Goal: Book appointment/travel/reservation

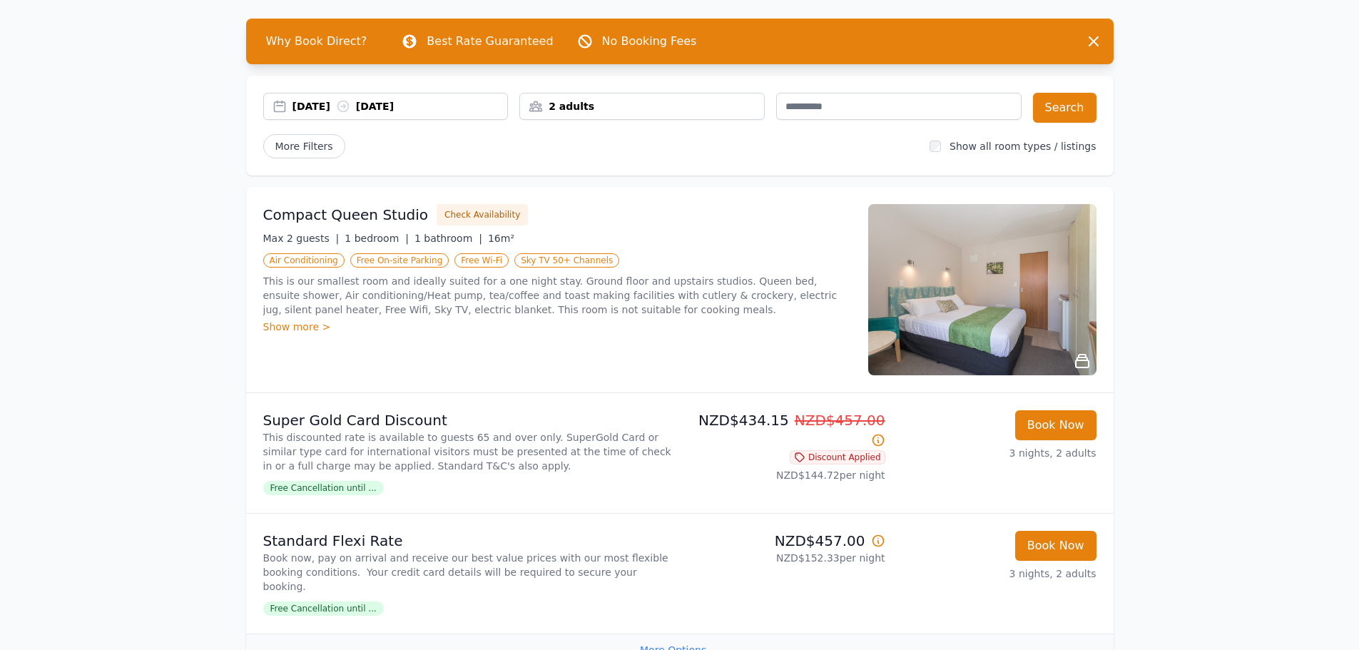
scroll to position [71, 0]
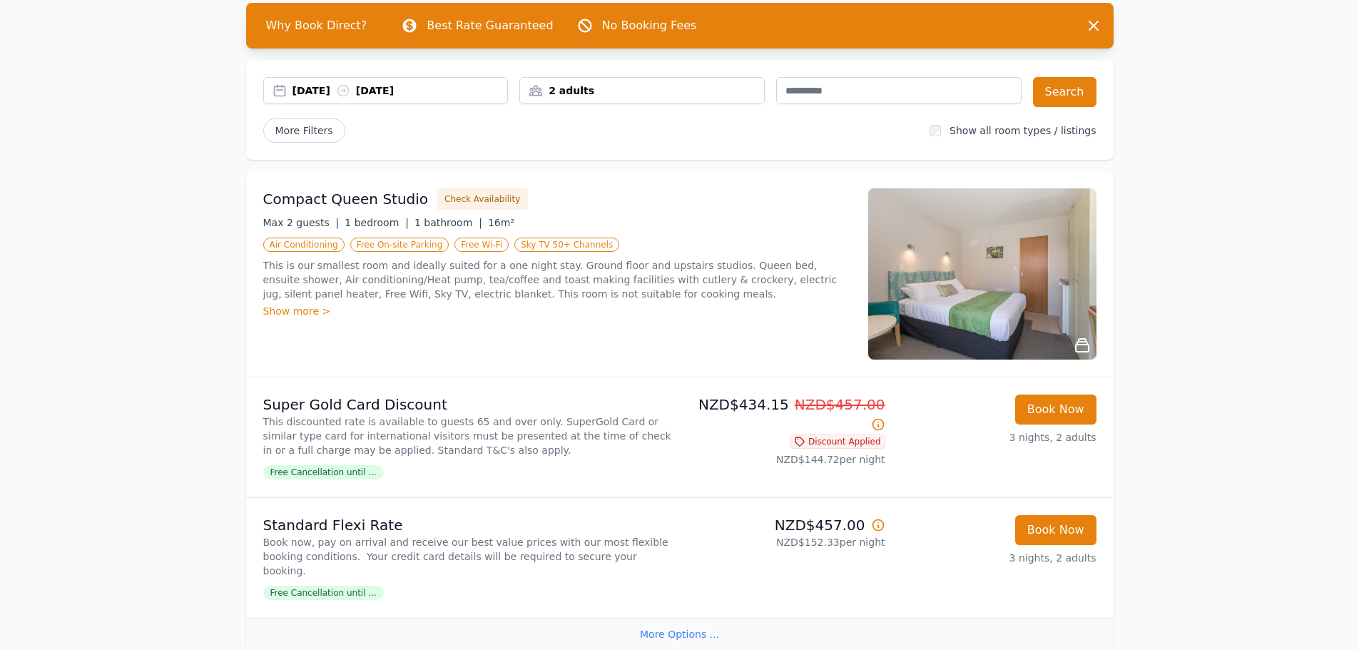
click at [310, 131] on span "More Filters" at bounding box center [304, 130] width 82 height 24
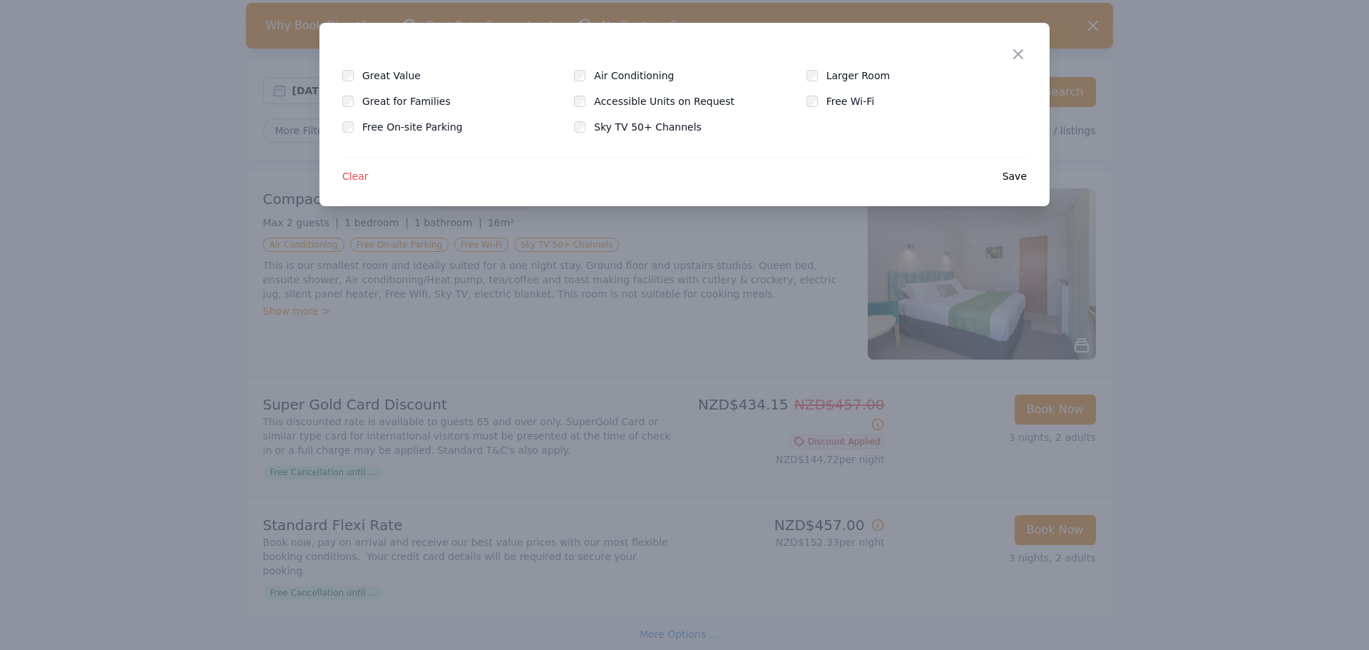
click at [1023, 53] on icon "button" at bounding box center [1018, 54] width 17 height 17
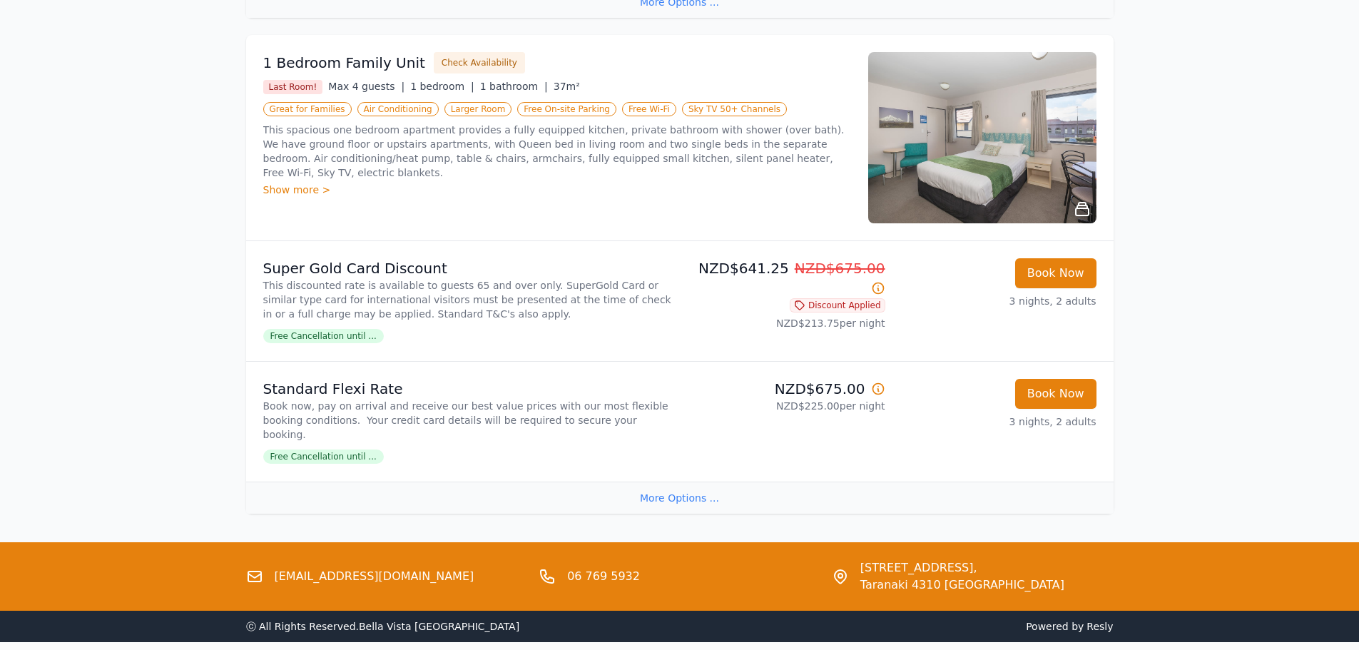
scroll to position [1698, 0]
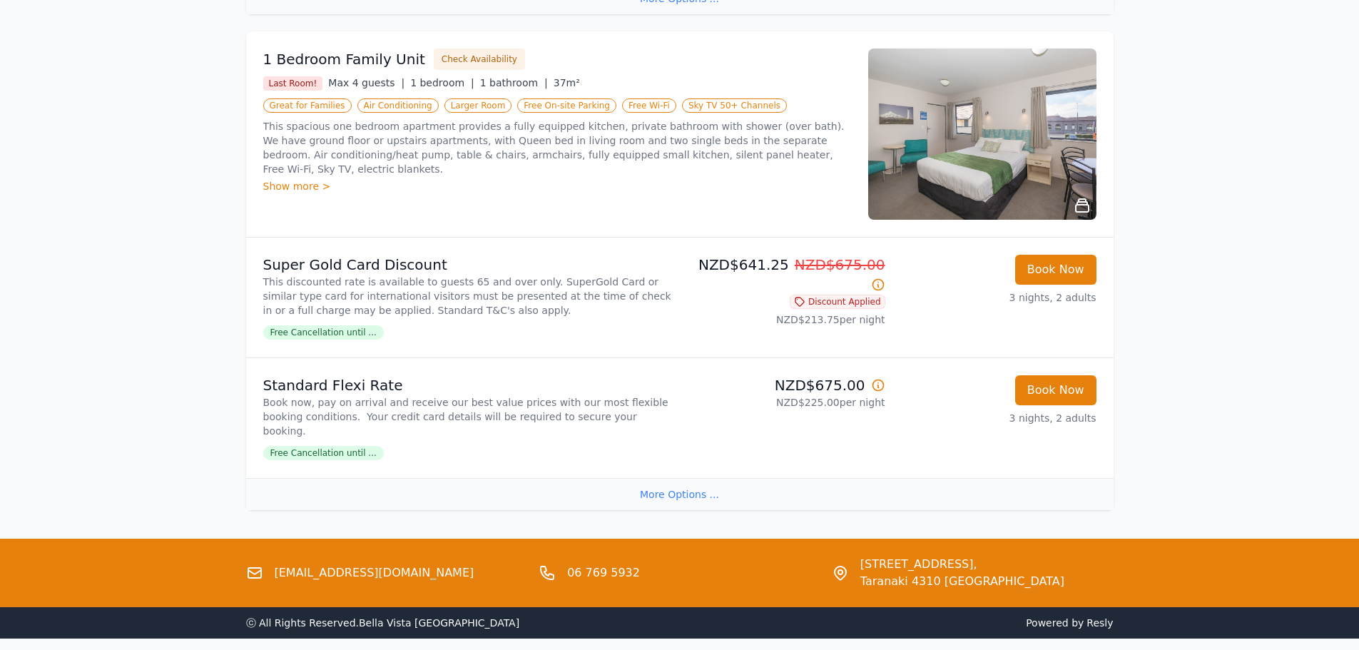
click at [656, 478] on div "More Options ..." at bounding box center [679, 494] width 867 height 32
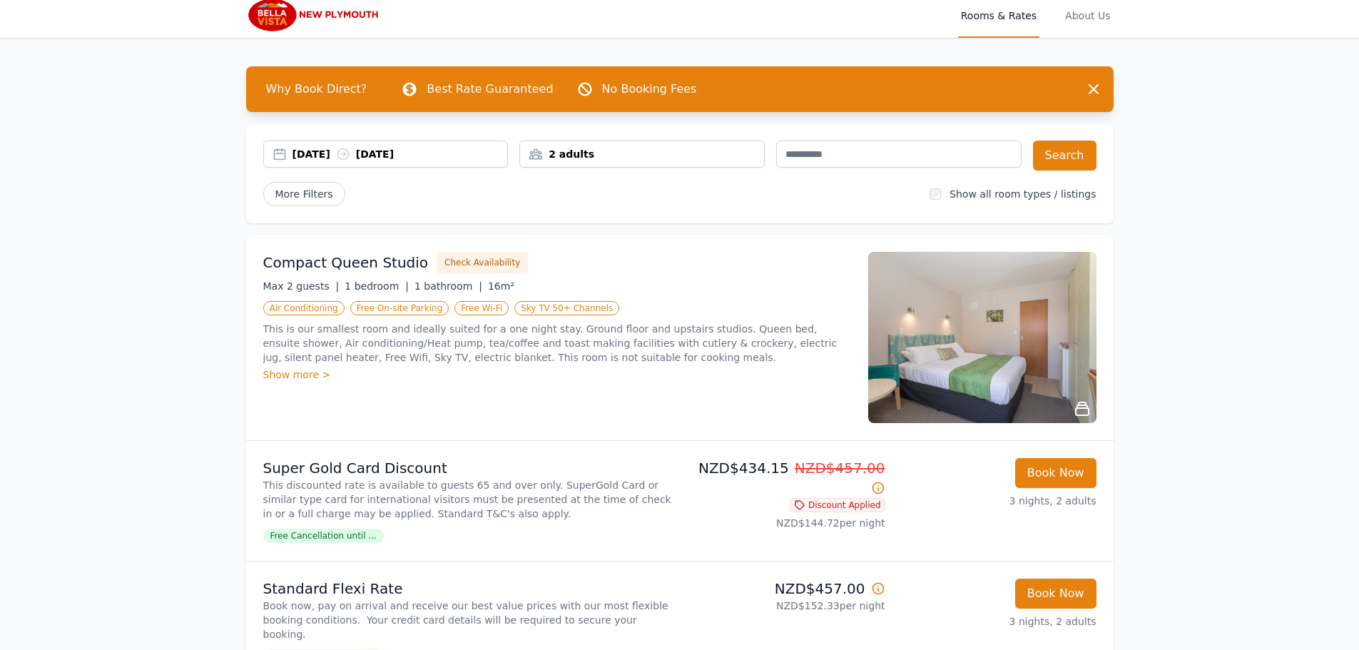
scroll to position [0, 0]
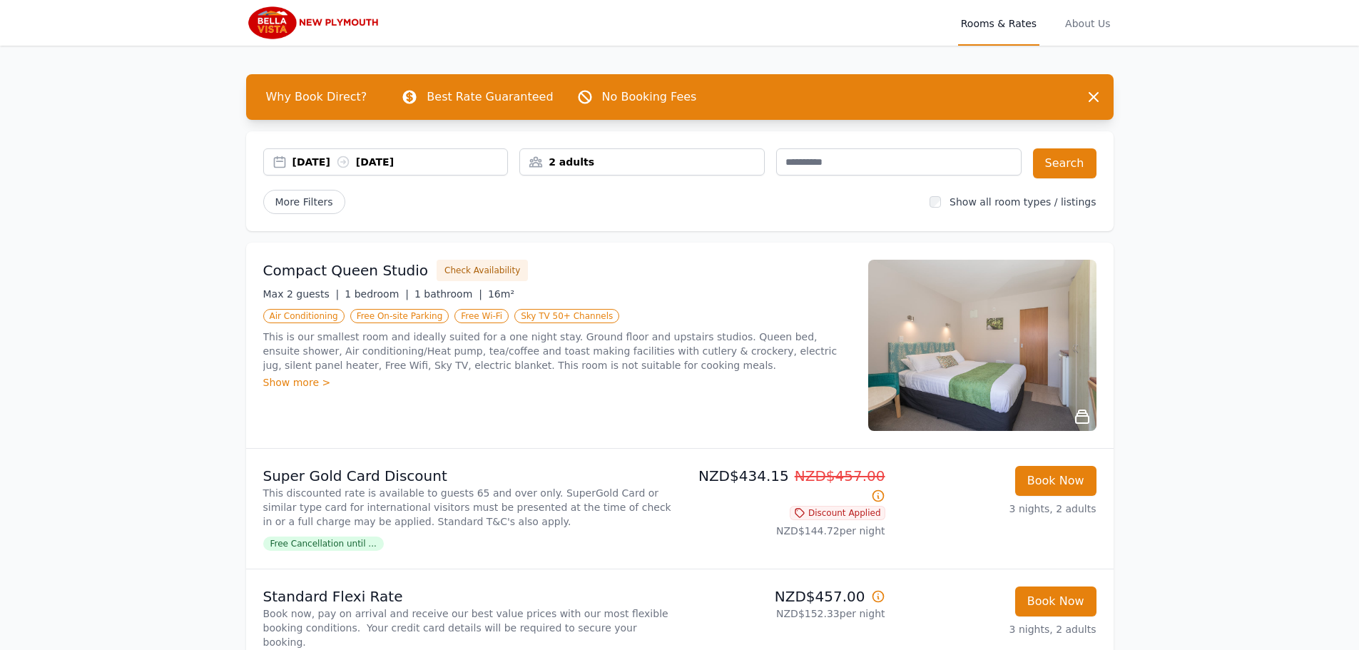
click at [1053, 336] on img at bounding box center [982, 345] width 228 height 171
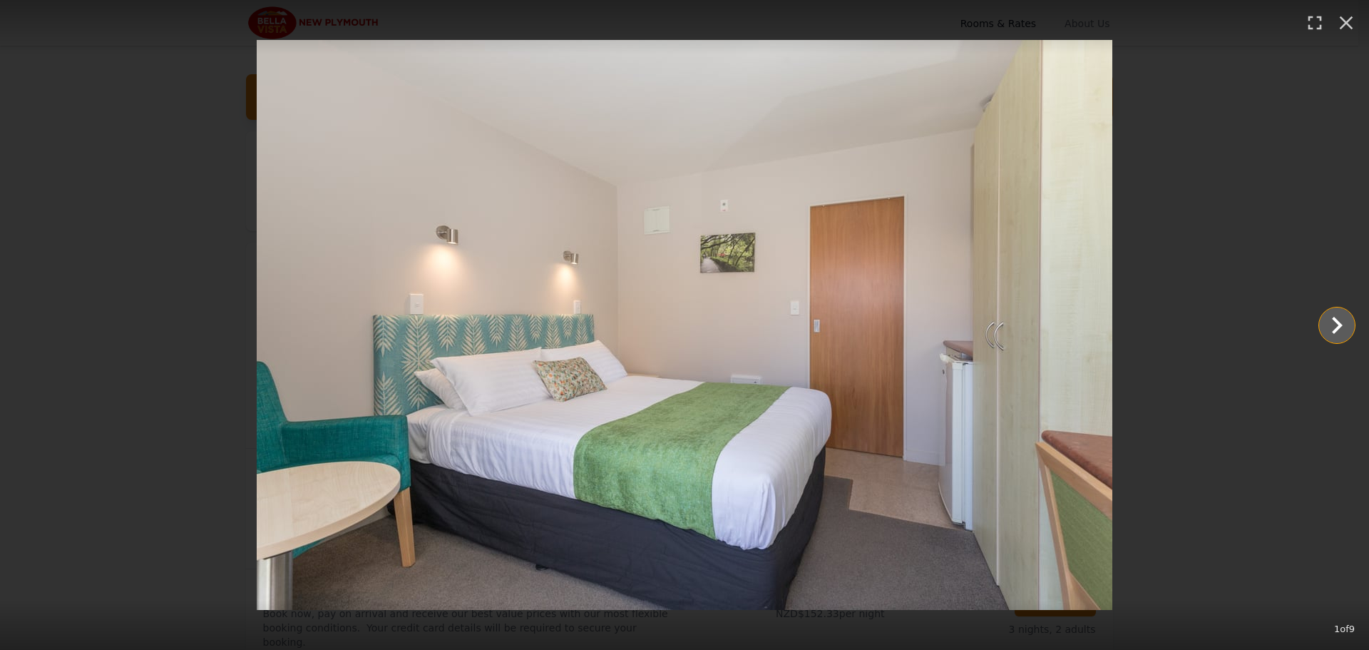
click at [1341, 323] on icon "Show slide 2 of 9" at bounding box center [1337, 325] width 11 height 17
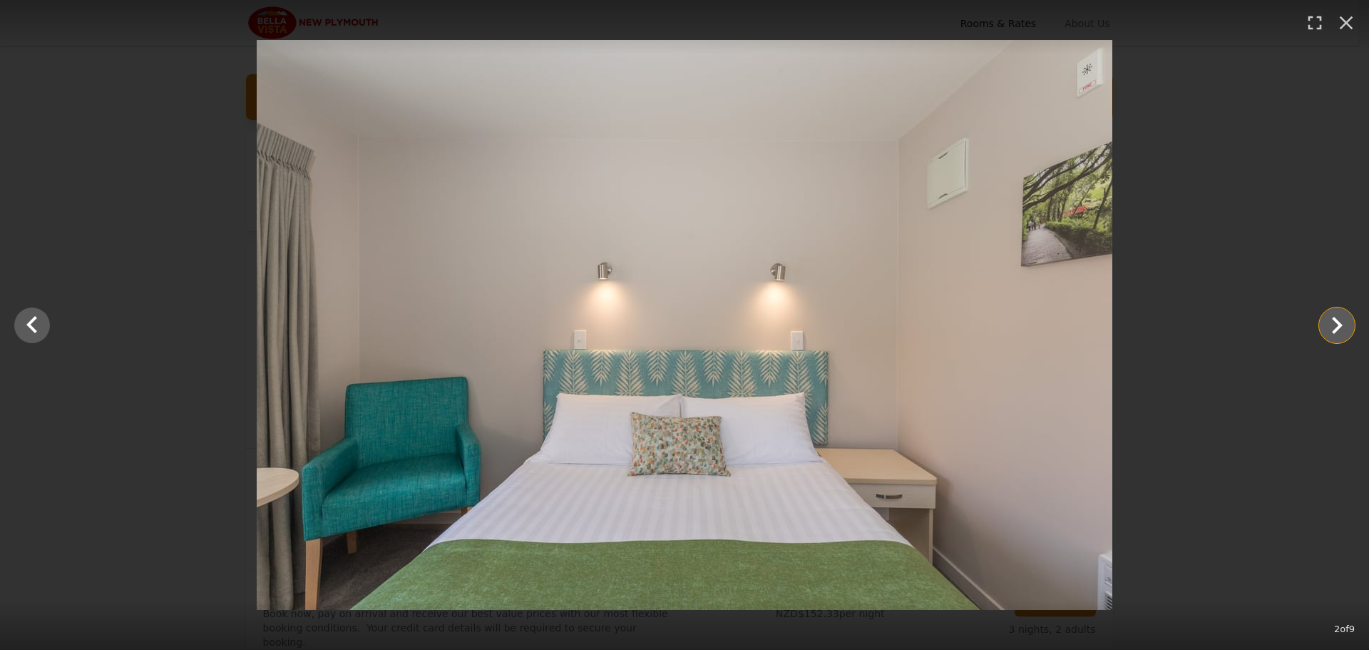
click at [1341, 323] on icon "Show slide 3 of 9" at bounding box center [1337, 325] width 11 height 17
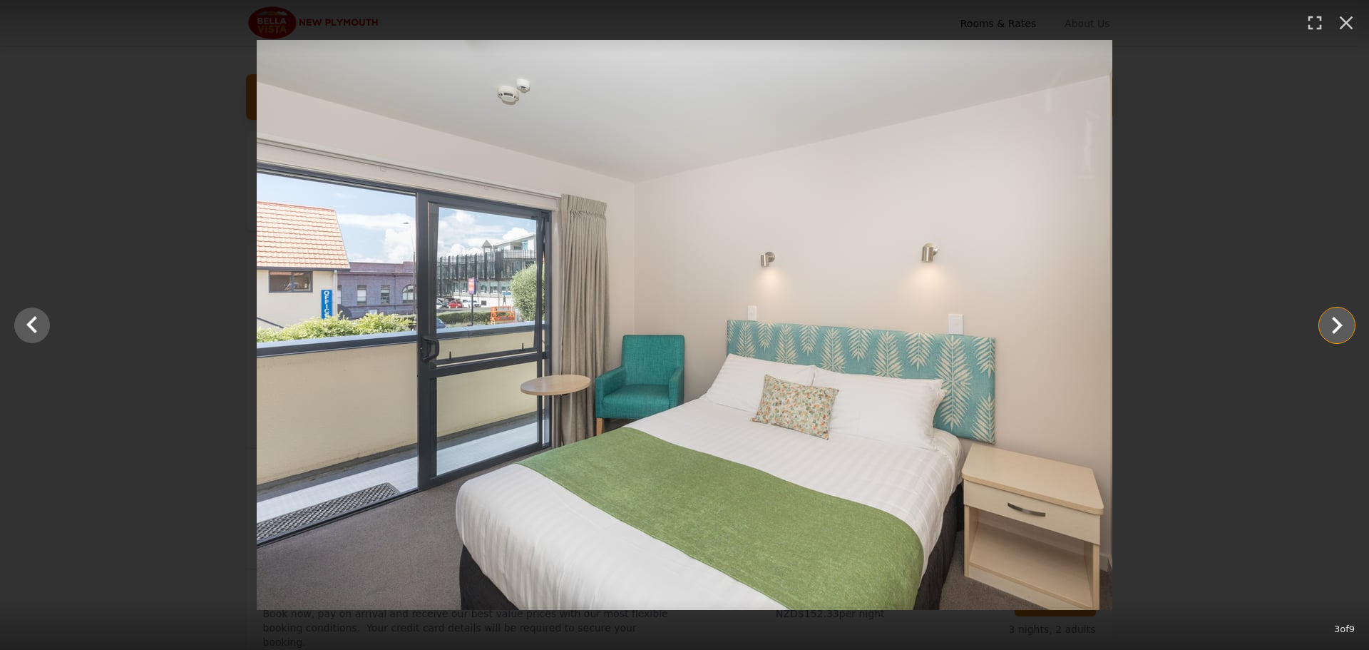
click at [1341, 323] on icon "Show slide 4 of 9" at bounding box center [1337, 325] width 11 height 17
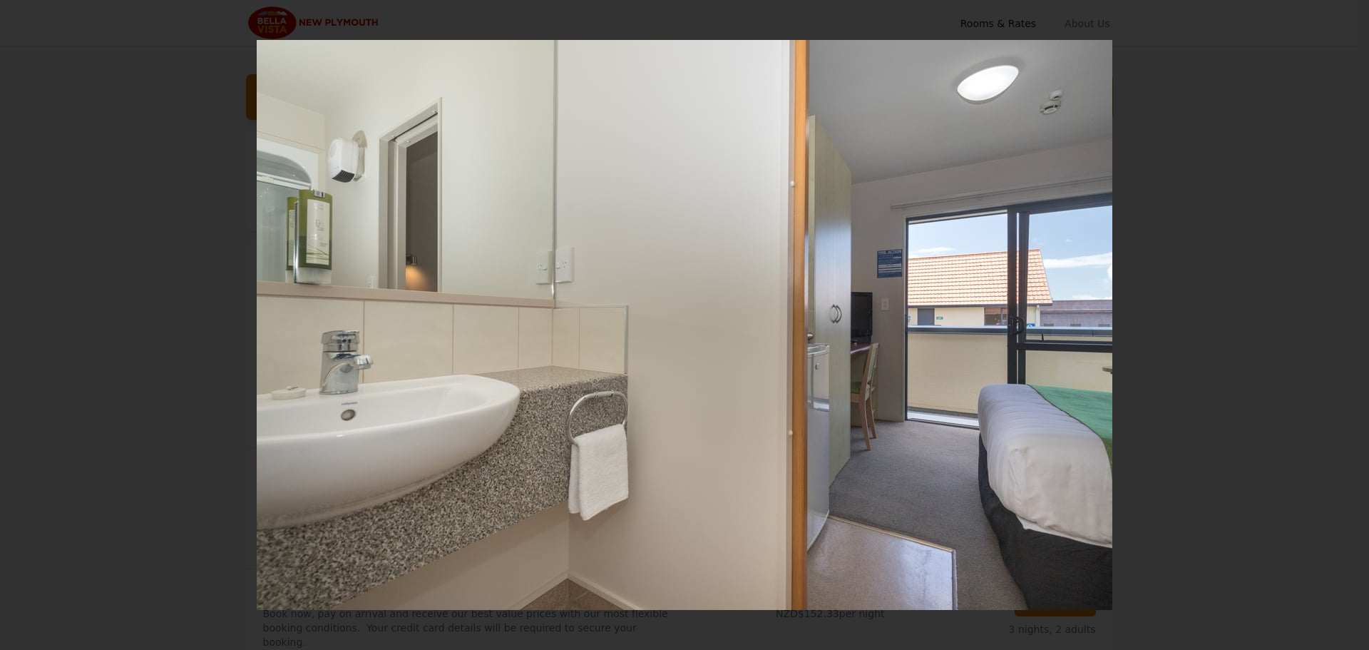
click at [1341, 323] on icon "Show slide 5 of 9" at bounding box center [1337, 325] width 11 height 17
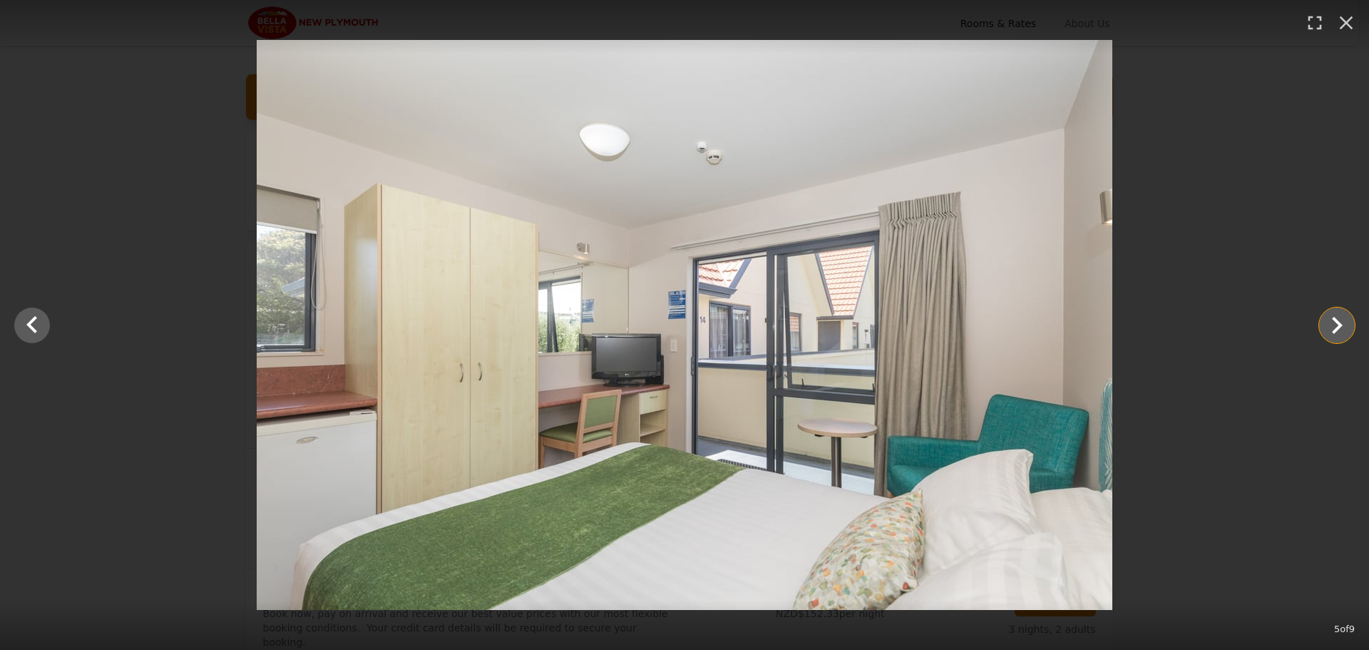
click at [1341, 323] on icon "Show slide 6 of 9" at bounding box center [1337, 325] width 11 height 17
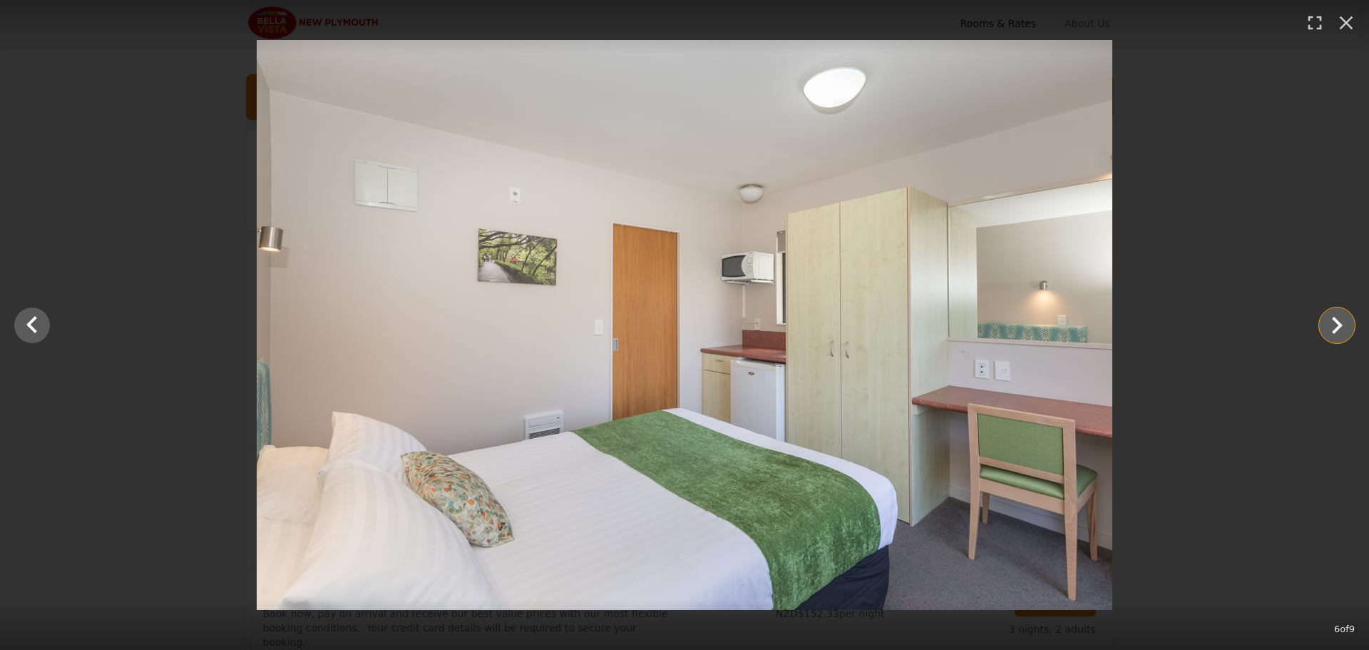
click at [1341, 323] on icon "Show slide 7 of 9" at bounding box center [1337, 325] width 11 height 17
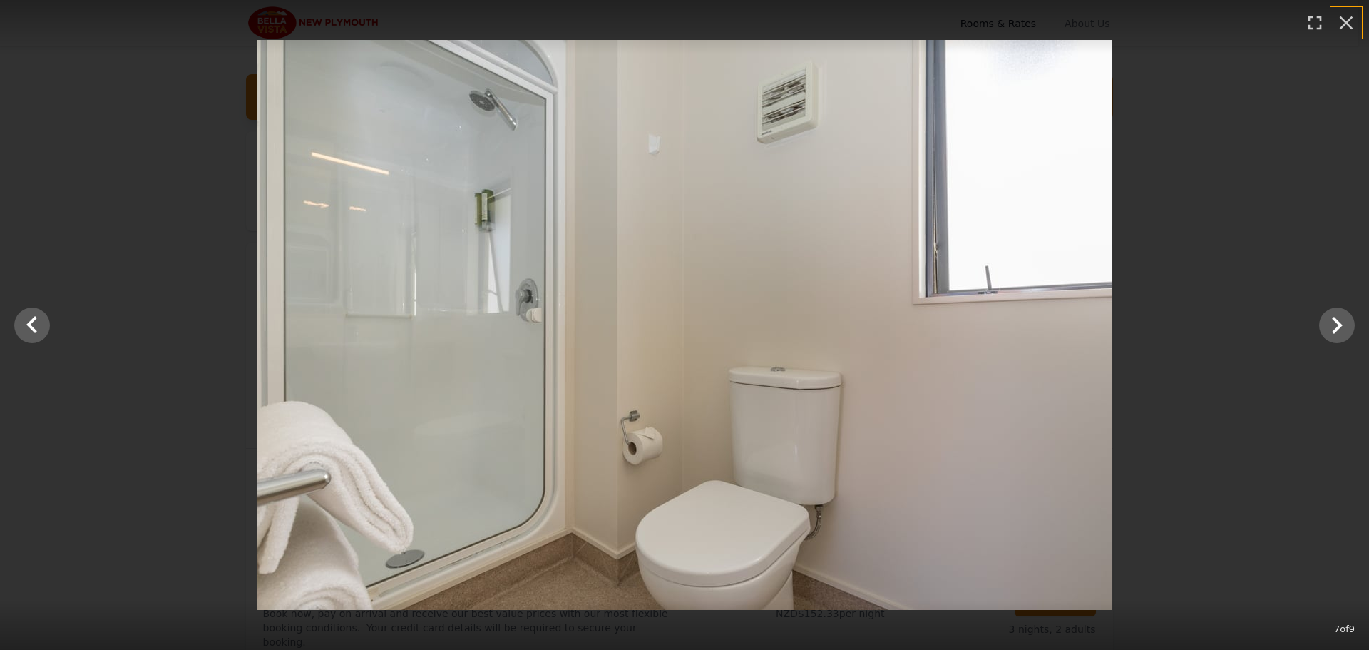
click at [1340, 22] on icon "button" at bounding box center [1346, 22] width 23 height 23
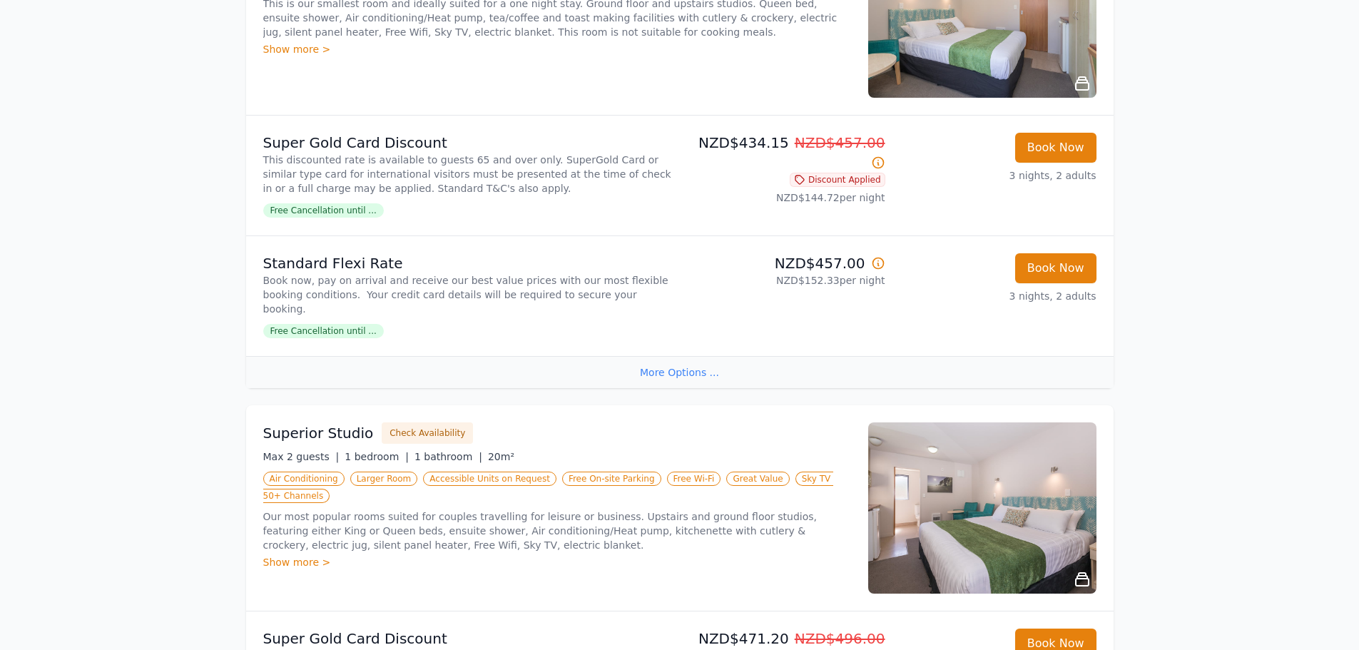
scroll to position [357, 0]
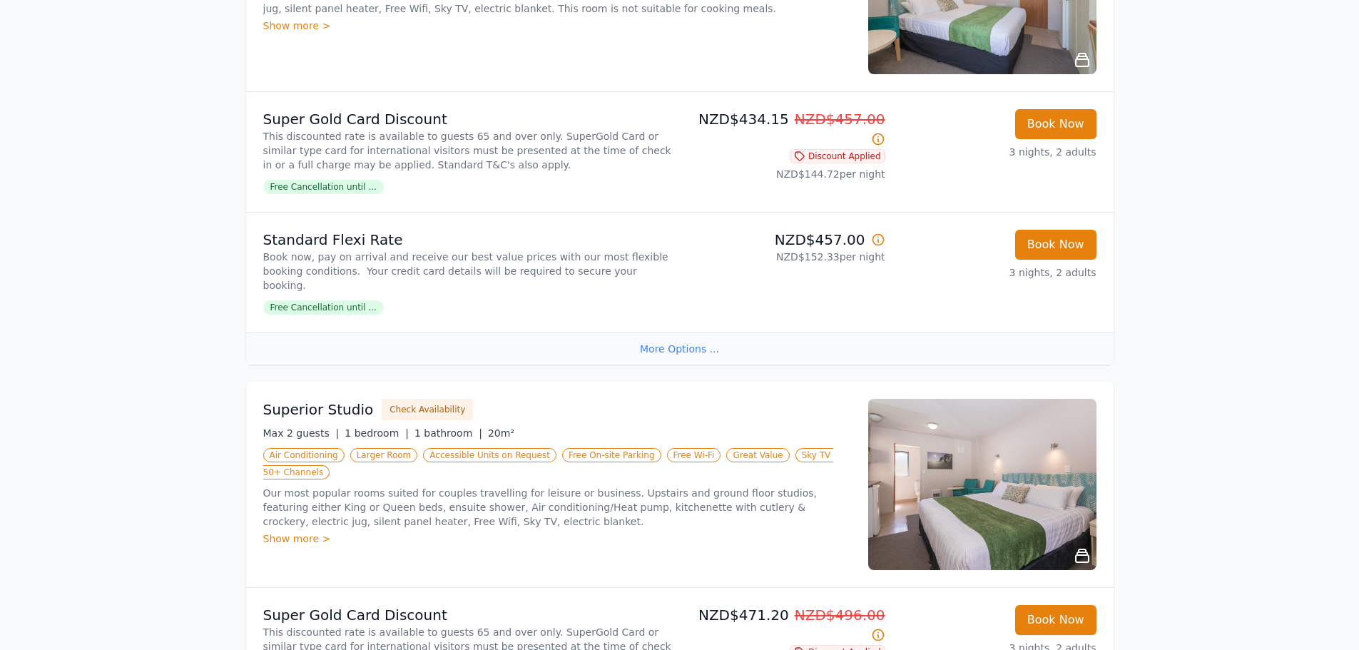
click at [983, 447] on img at bounding box center [982, 484] width 228 height 171
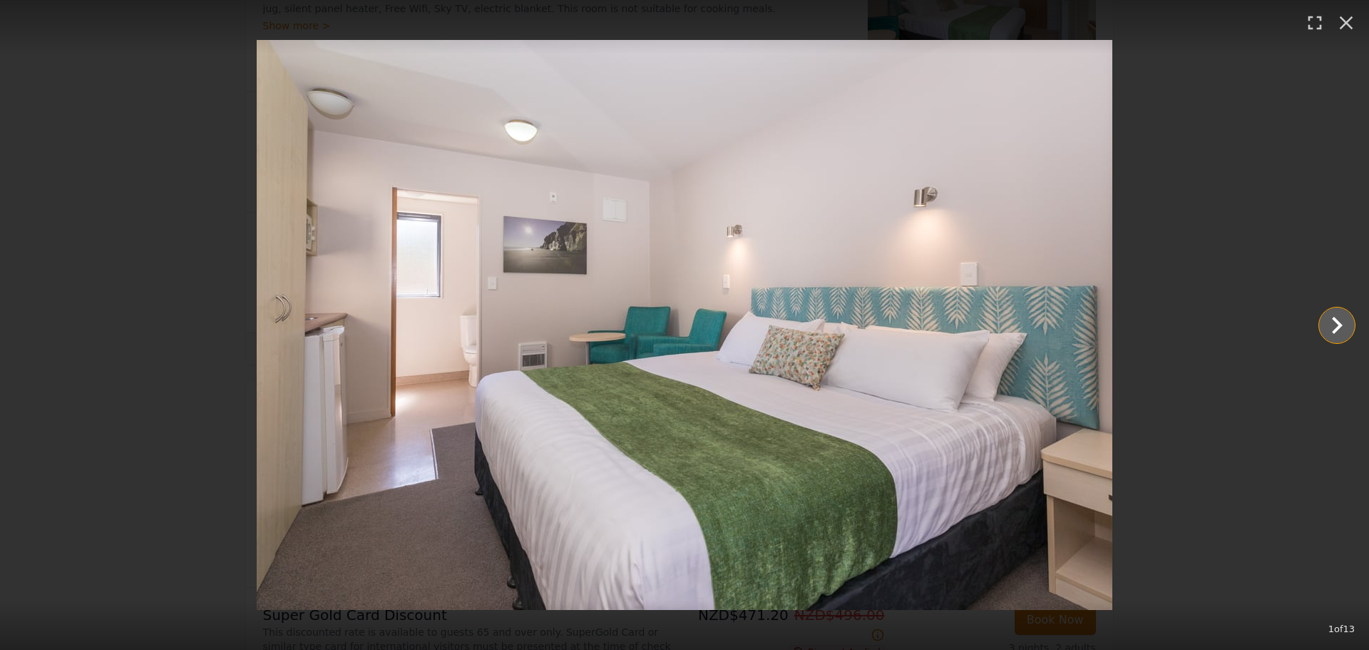
click at [1336, 322] on icon "Show slide 2 of 13" at bounding box center [1337, 325] width 34 height 34
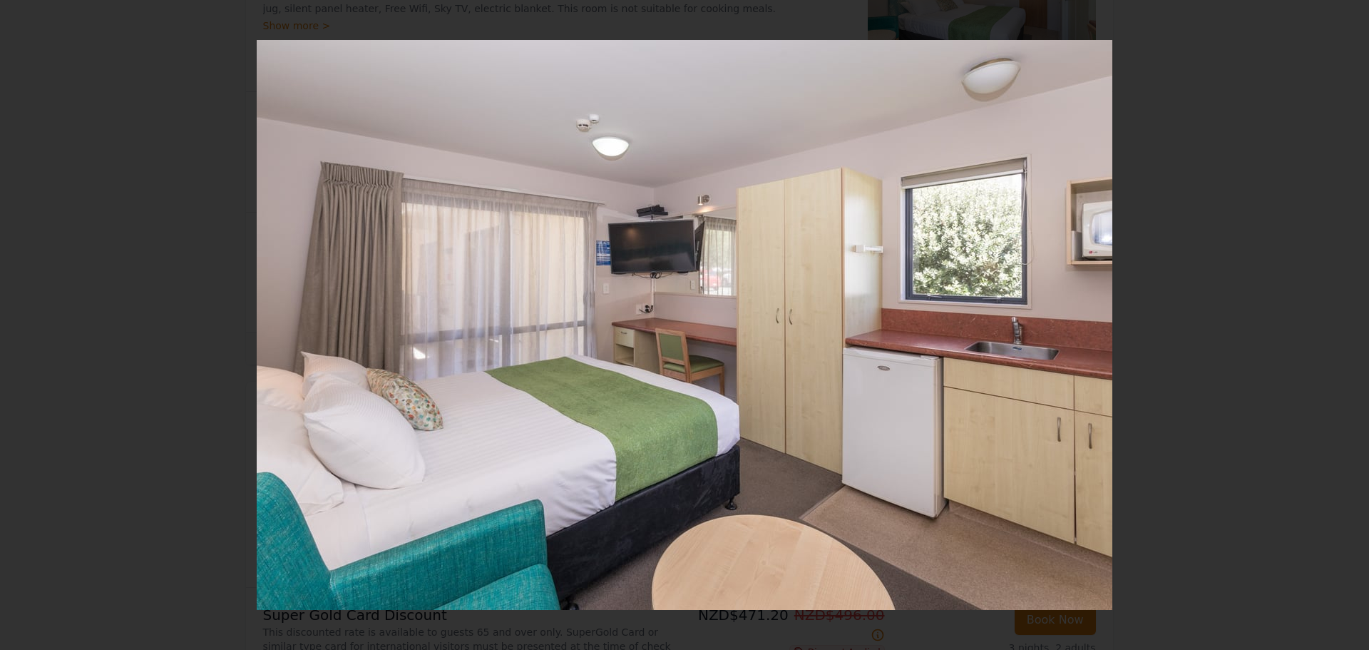
click at [1336, 322] on icon "Show slide 3 of 13" at bounding box center [1337, 325] width 11 height 17
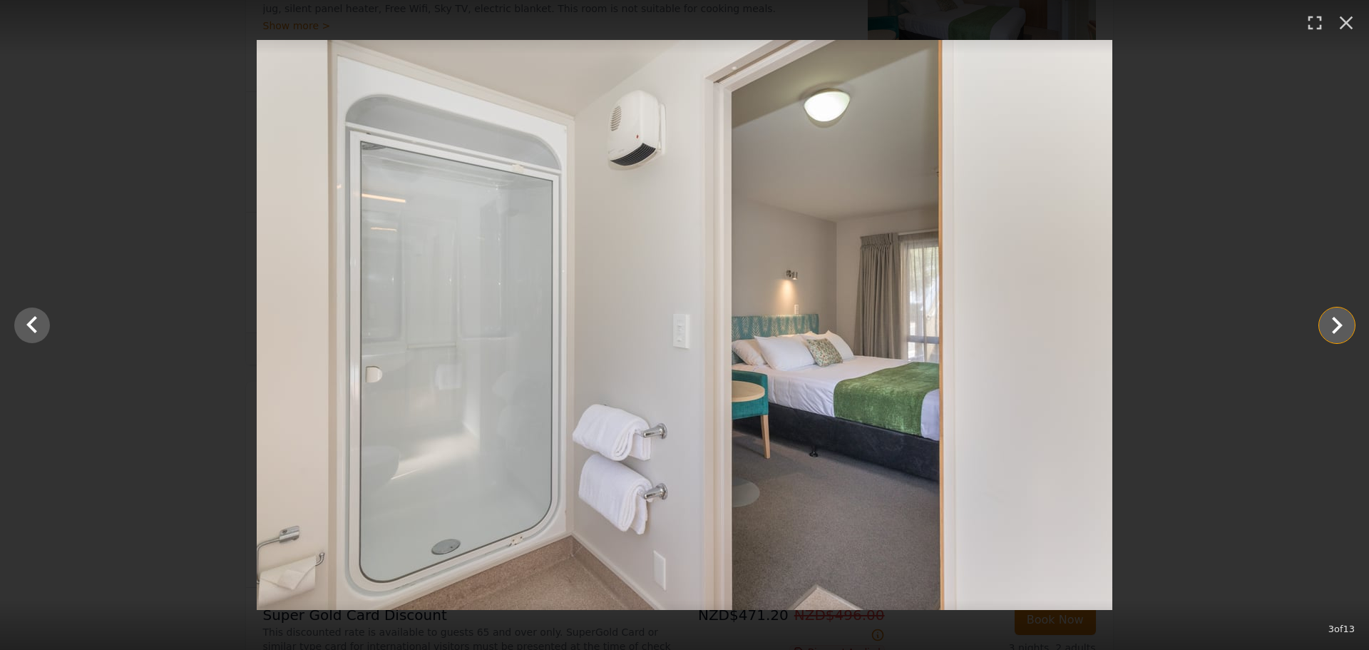
click at [1336, 322] on icon "Show slide 4 of 13" at bounding box center [1337, 325] width 11 height 17
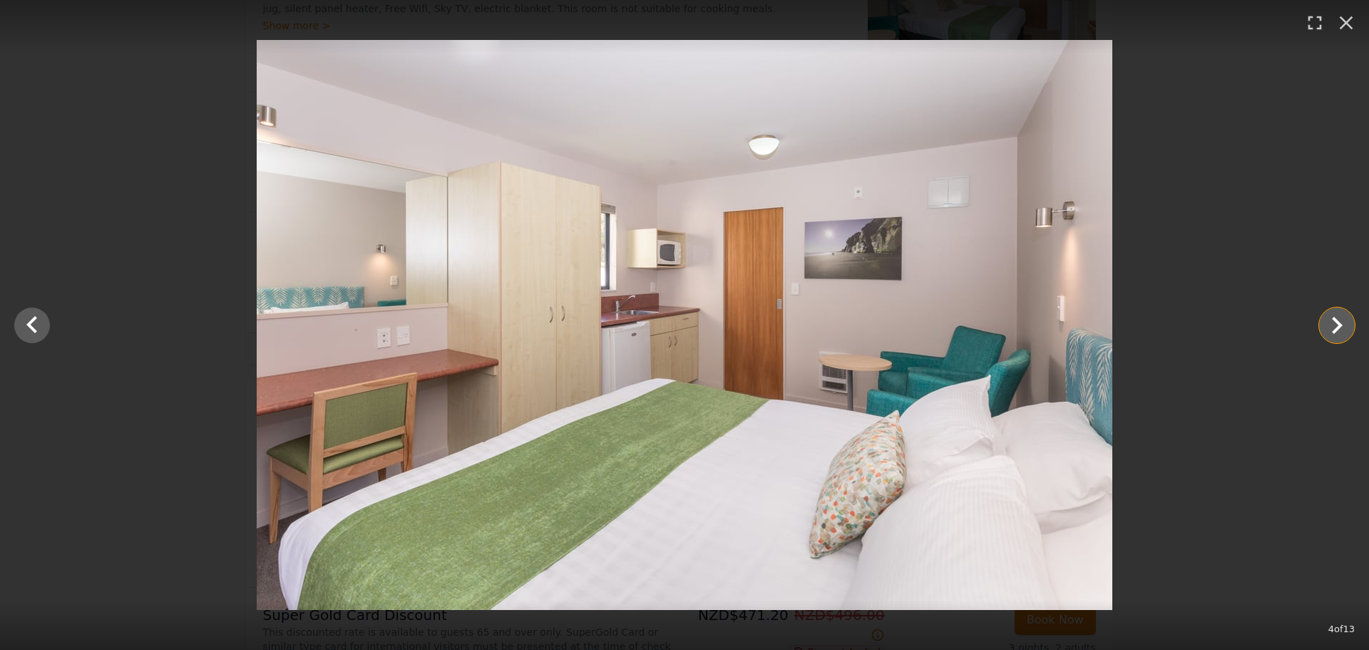
click at [1336, 322] on icon "Show slide 5 of 13" at bounding box center [1337, 325] width 11 height 17
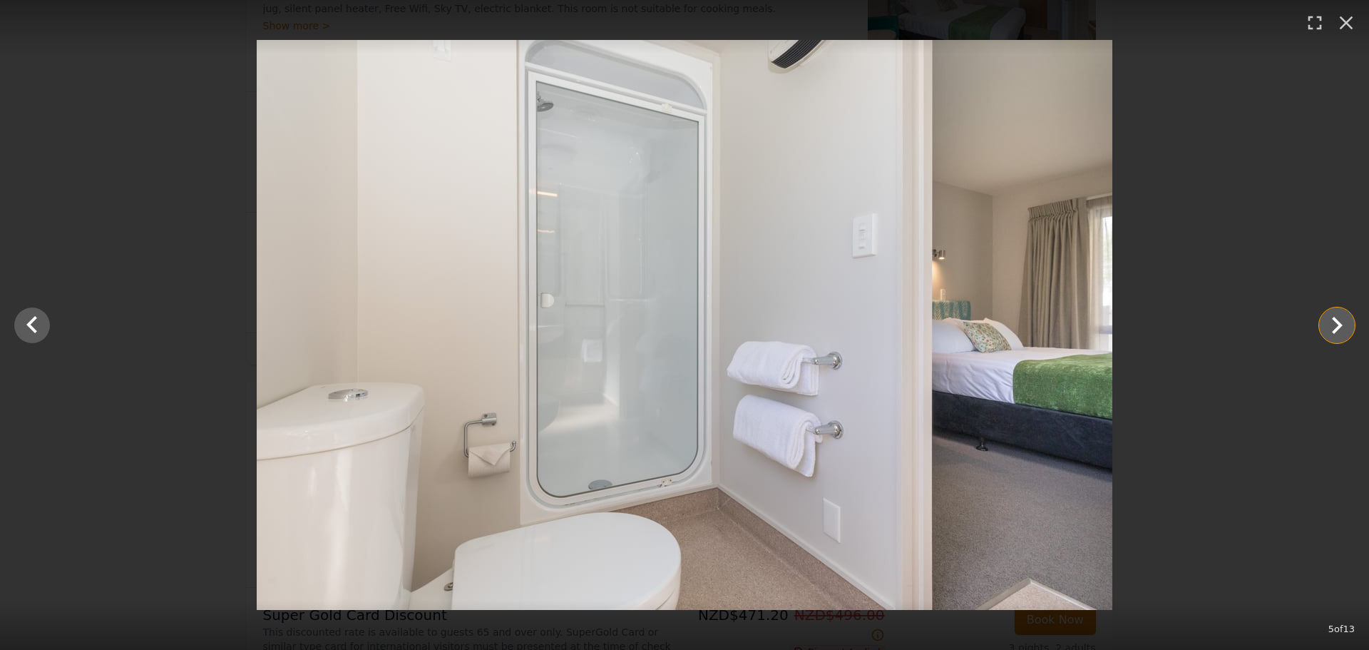
click at [1336, 322] on icon "Show slide 6 of 13" at bounding box center [1337, 325] width 11 height 17
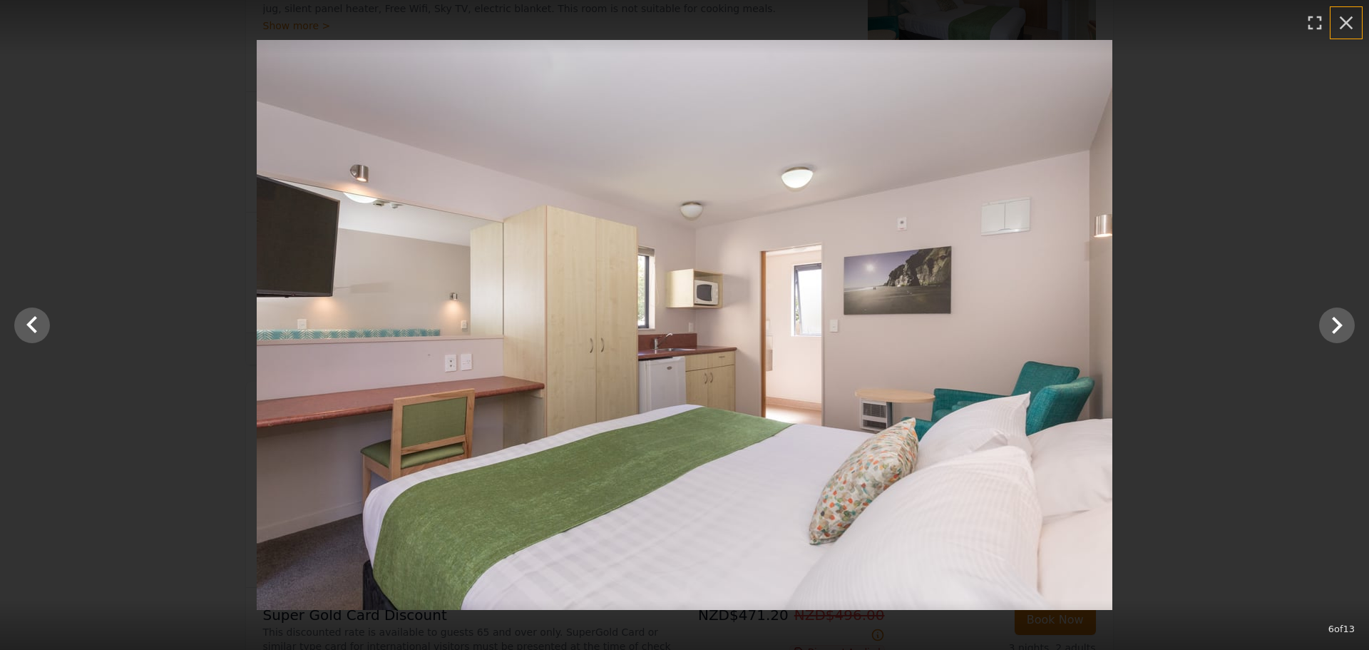
click at [1344, 24] on icon "button" at bounding box center [1346, 22] width 23 height 23
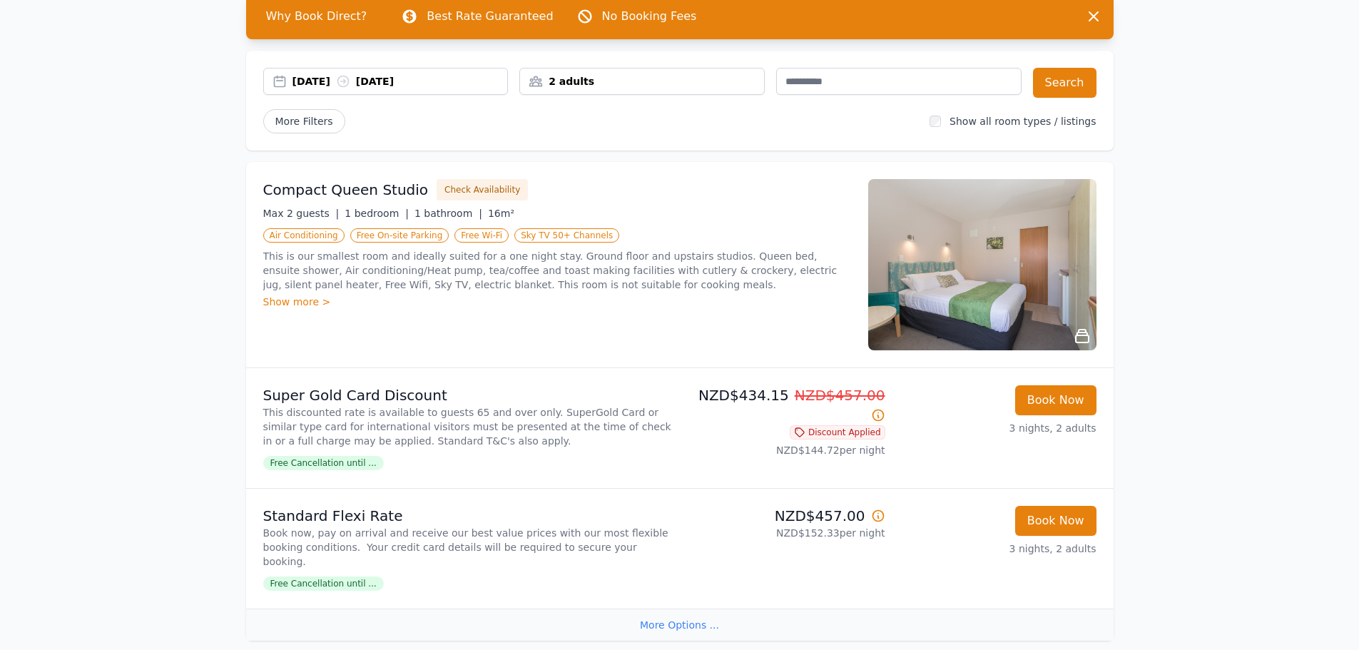
scroll to position [71, 0]
